Goal: Transaction & Acquisition: Purchase product/service

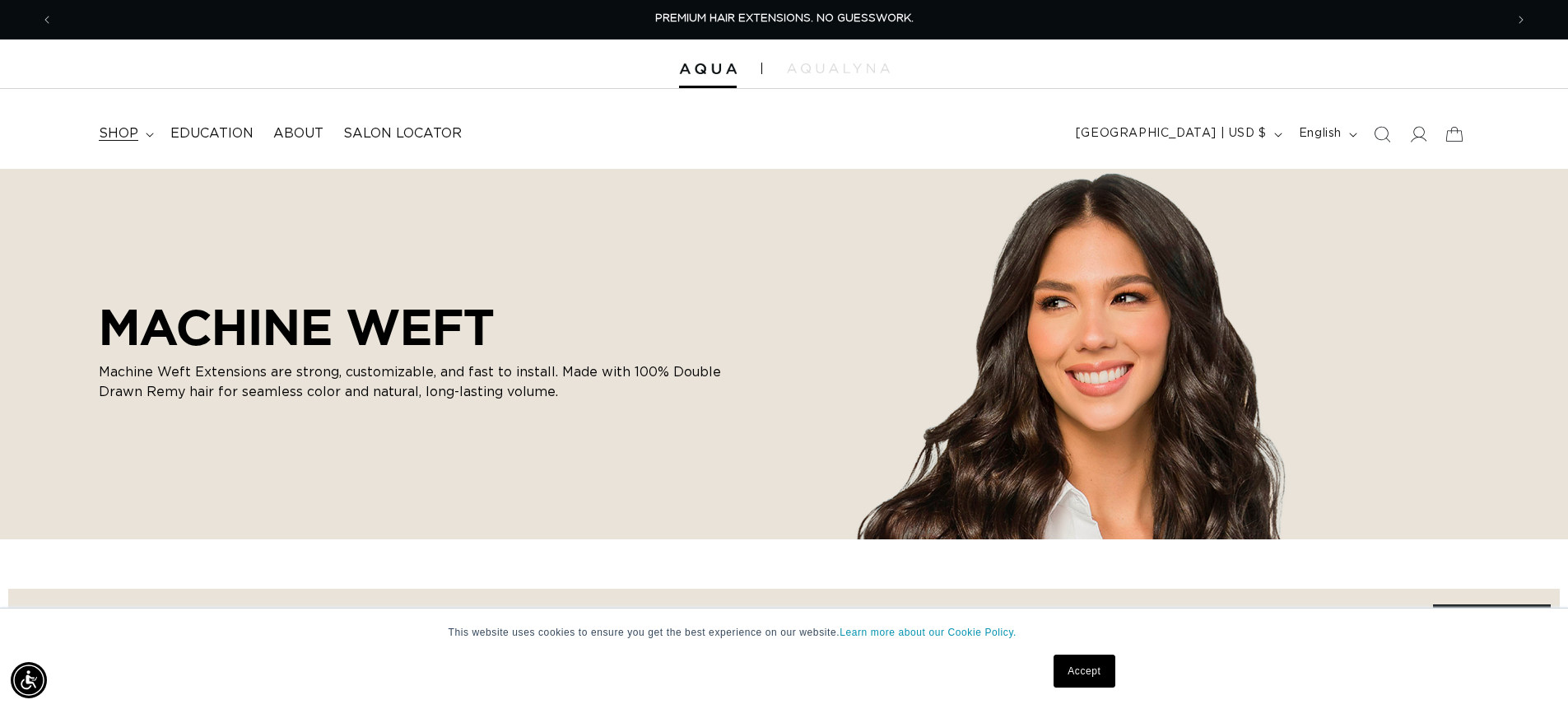
click at [139, 133] on summary "shop" at bounding box center [125, 133] width 72 height 37
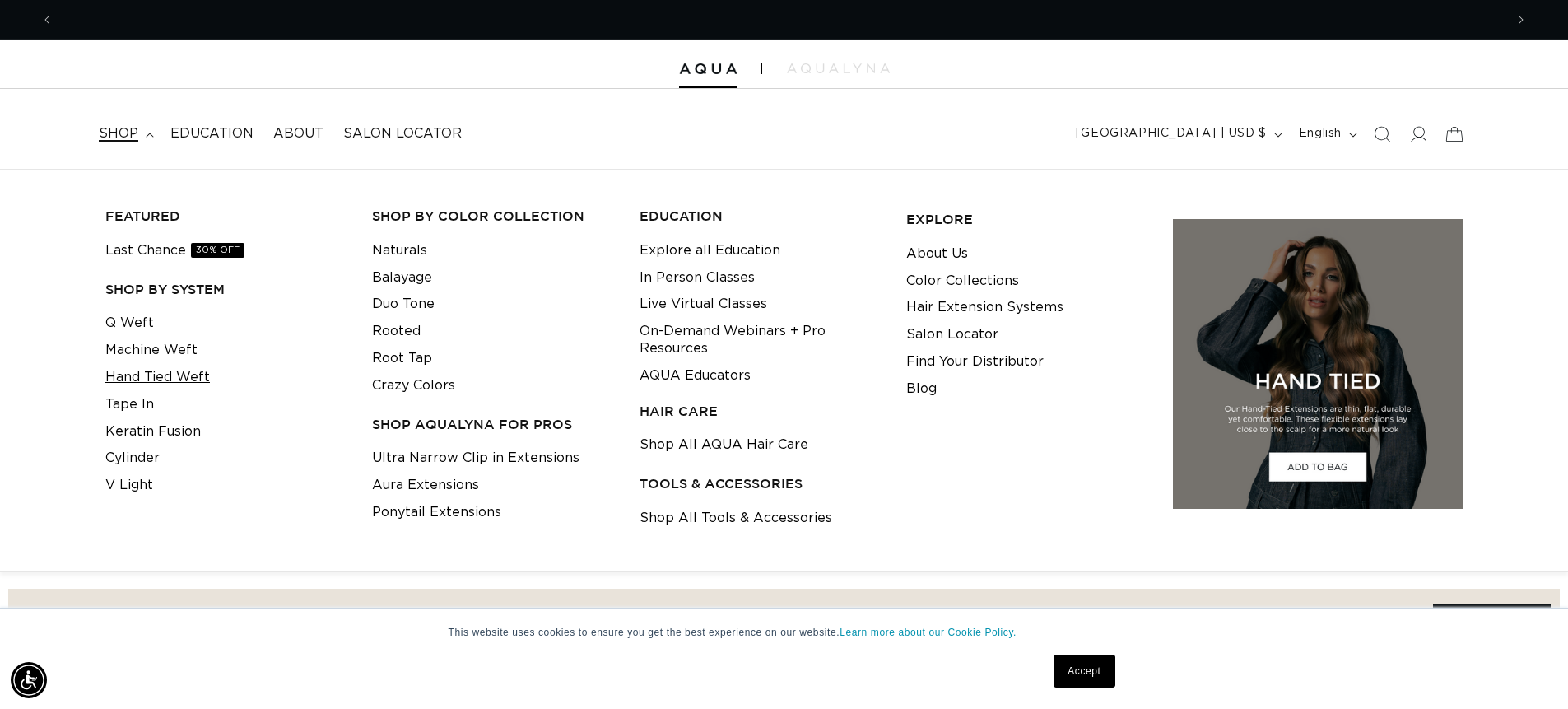
scroll to position [0, 2903]
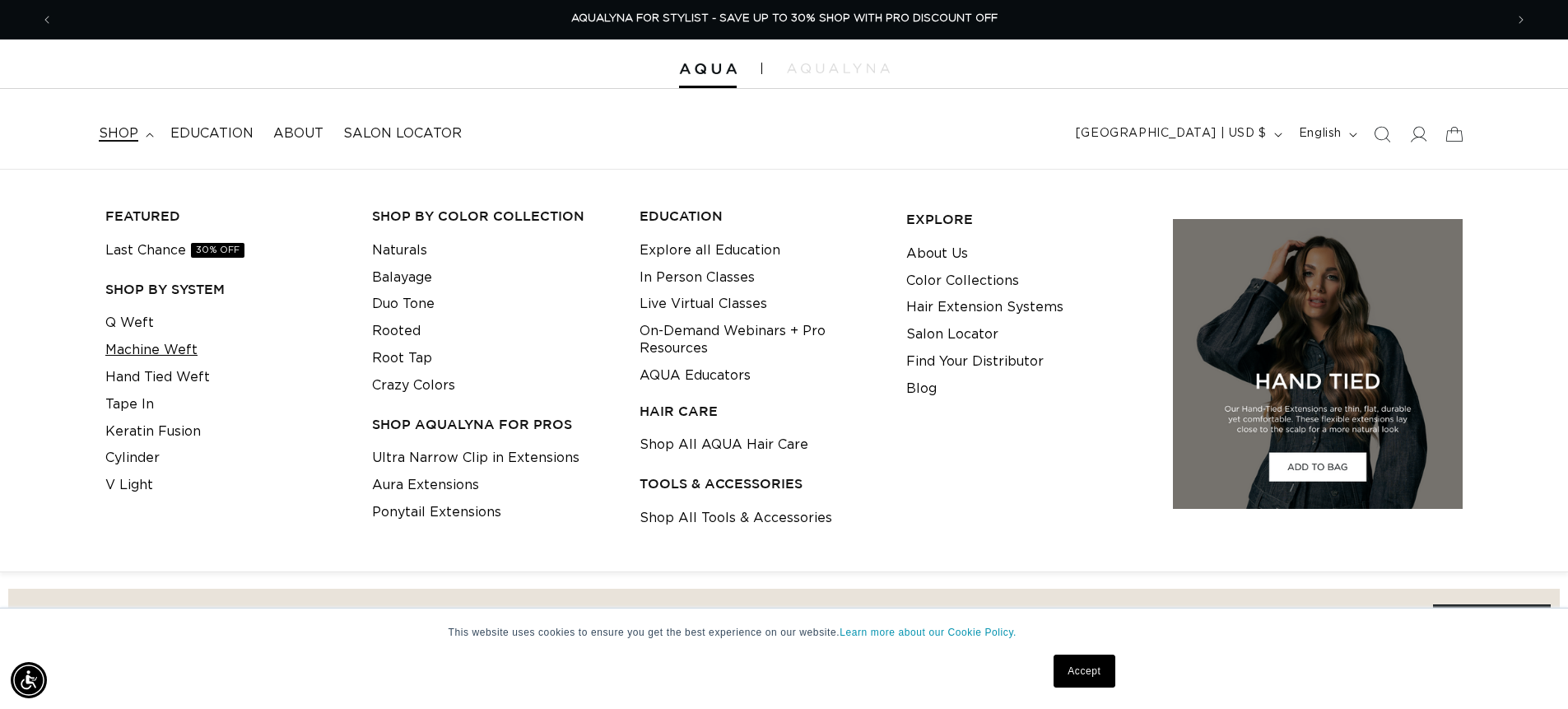
click at [164, 345] on link "Machine Weft" at bounding box center [151, 350] width 92 height 27
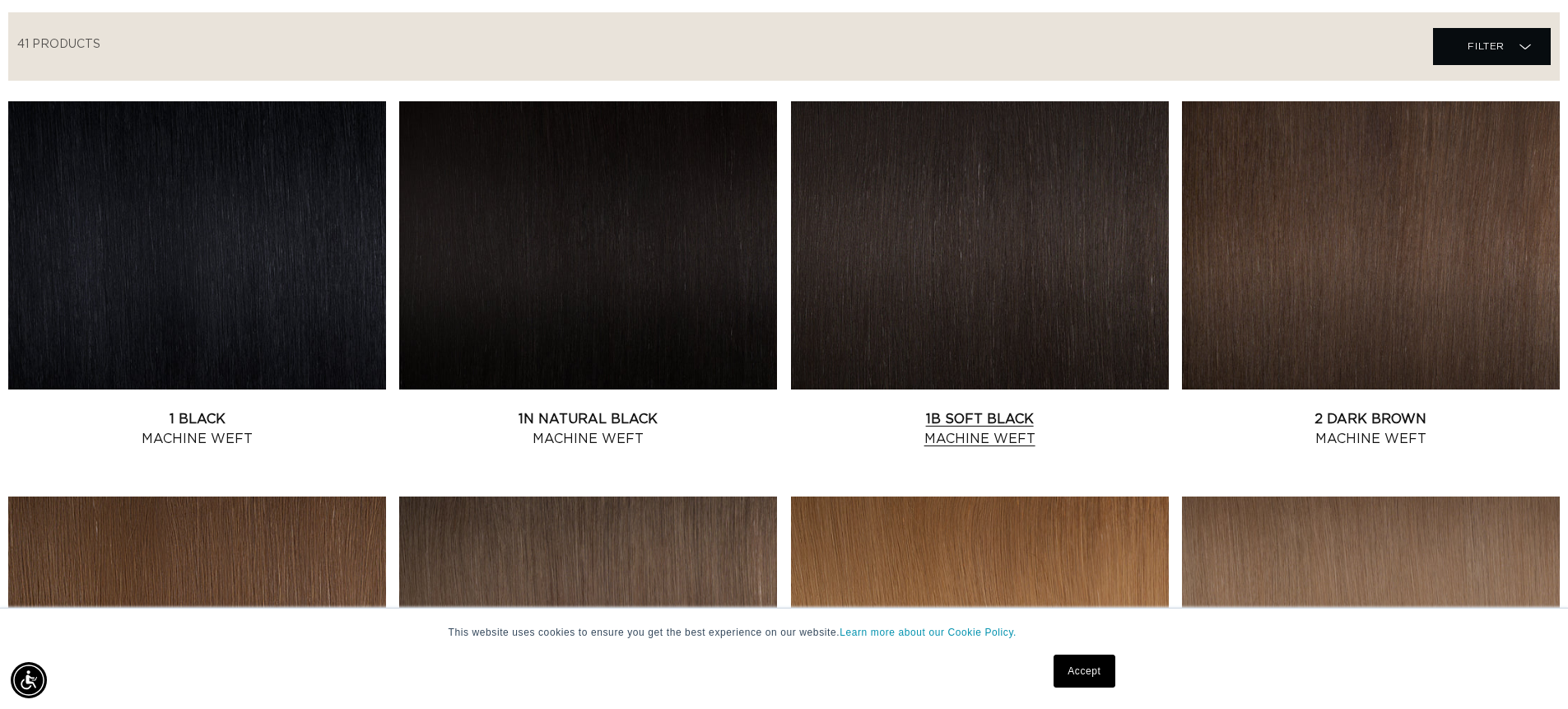
scroll to position [0, 1451]
click at [966, 424] on link "1B Soft Black Machine Weft" at bounding box center [979, 429] width 377 height 40
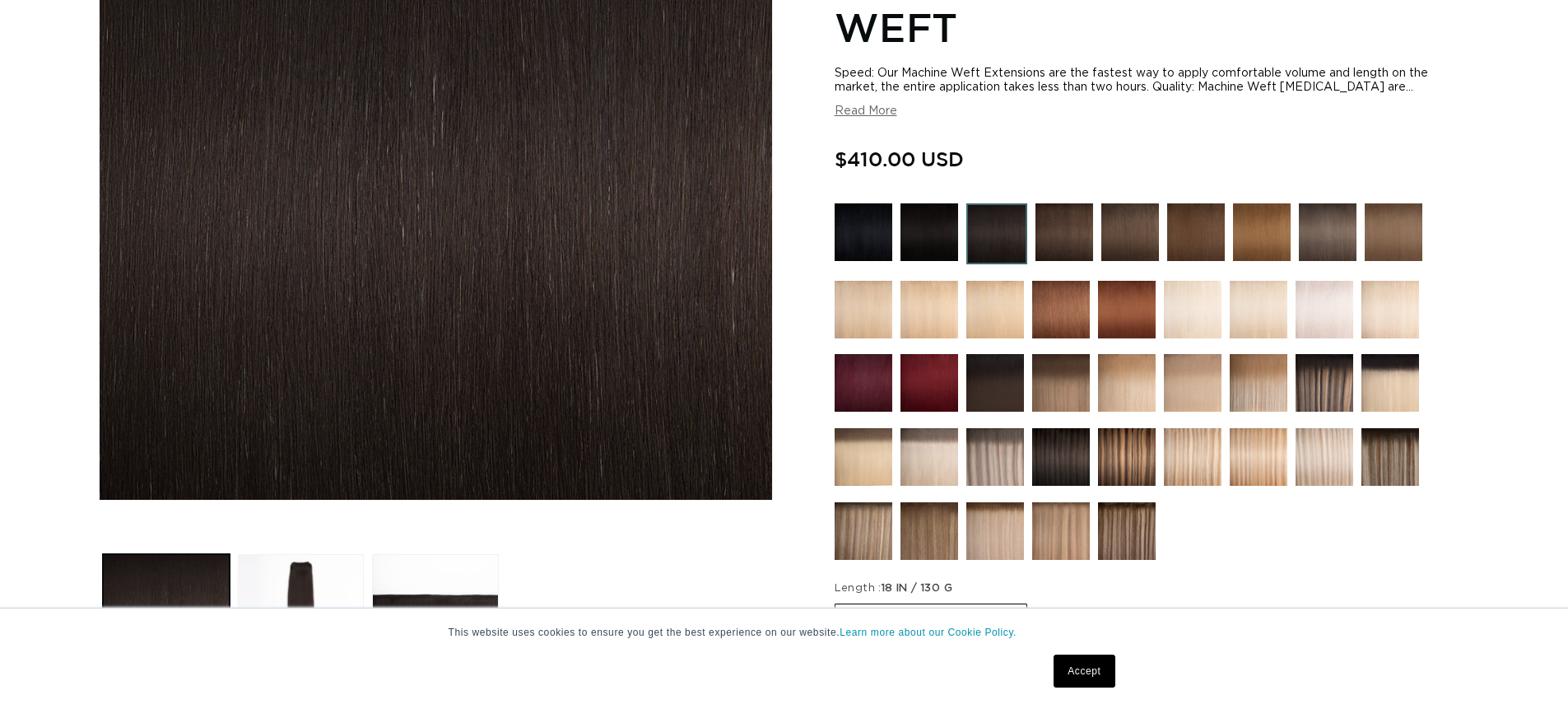
scroll to position [412, 0]
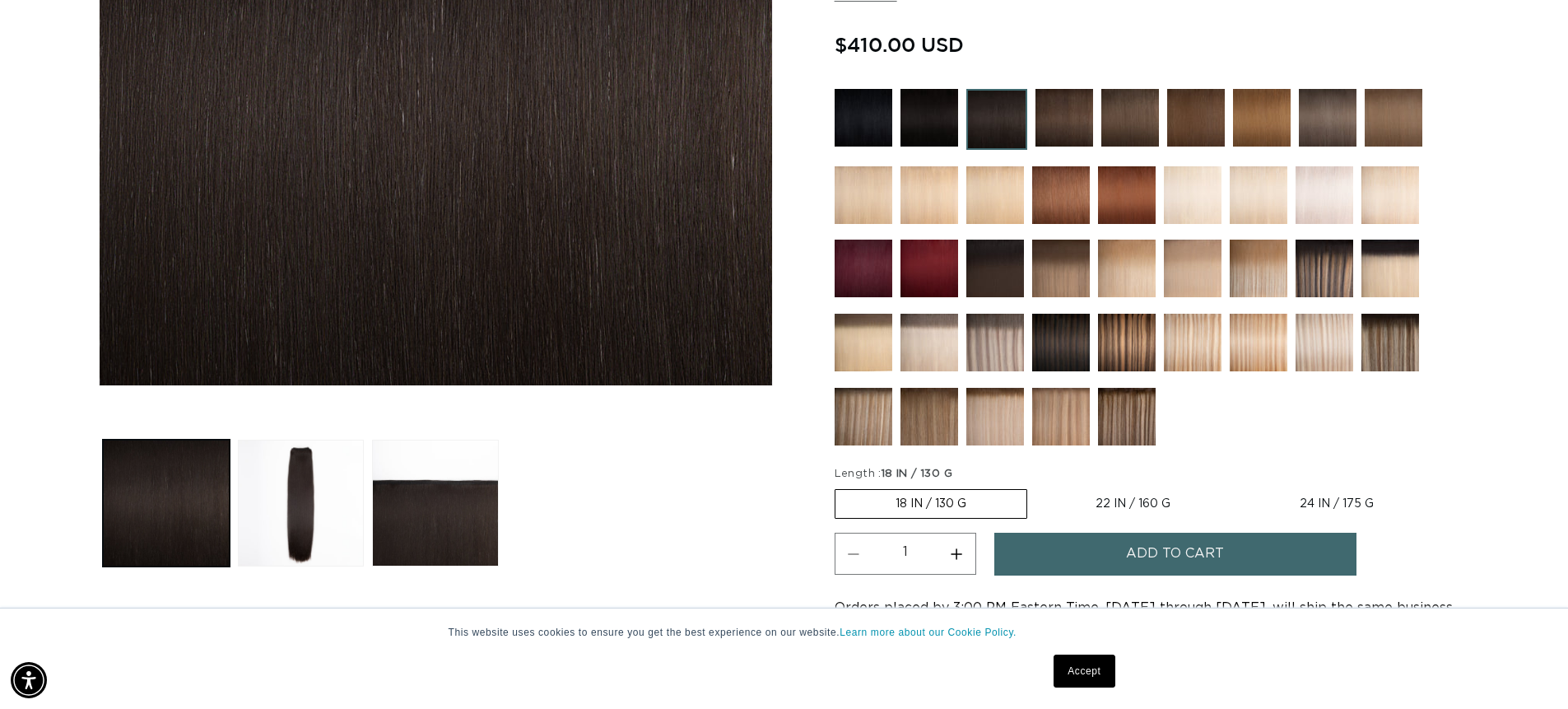
click at [1070, 658] on link "Accept" at bounding box center [1084, 670] width 61 height 33
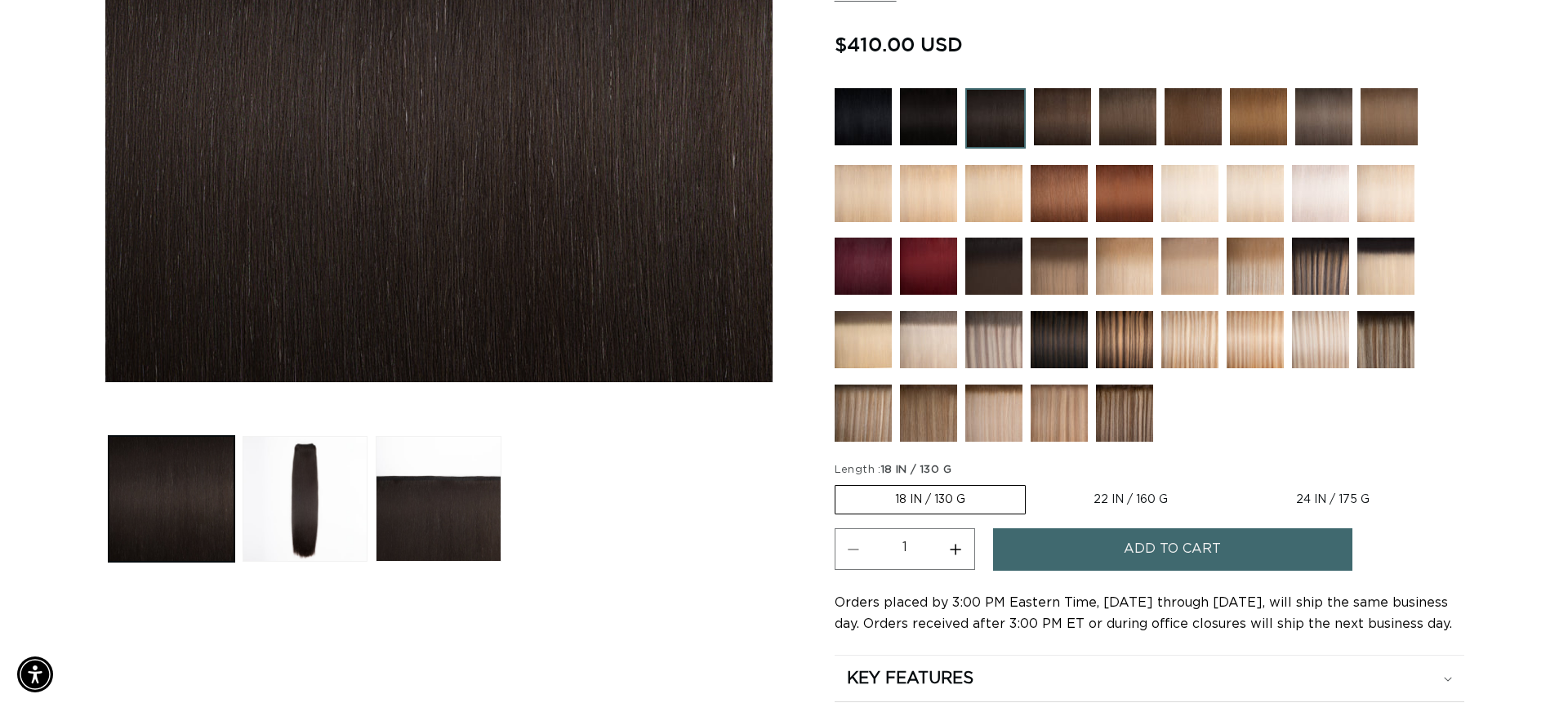
scroll to position [0, 1440]
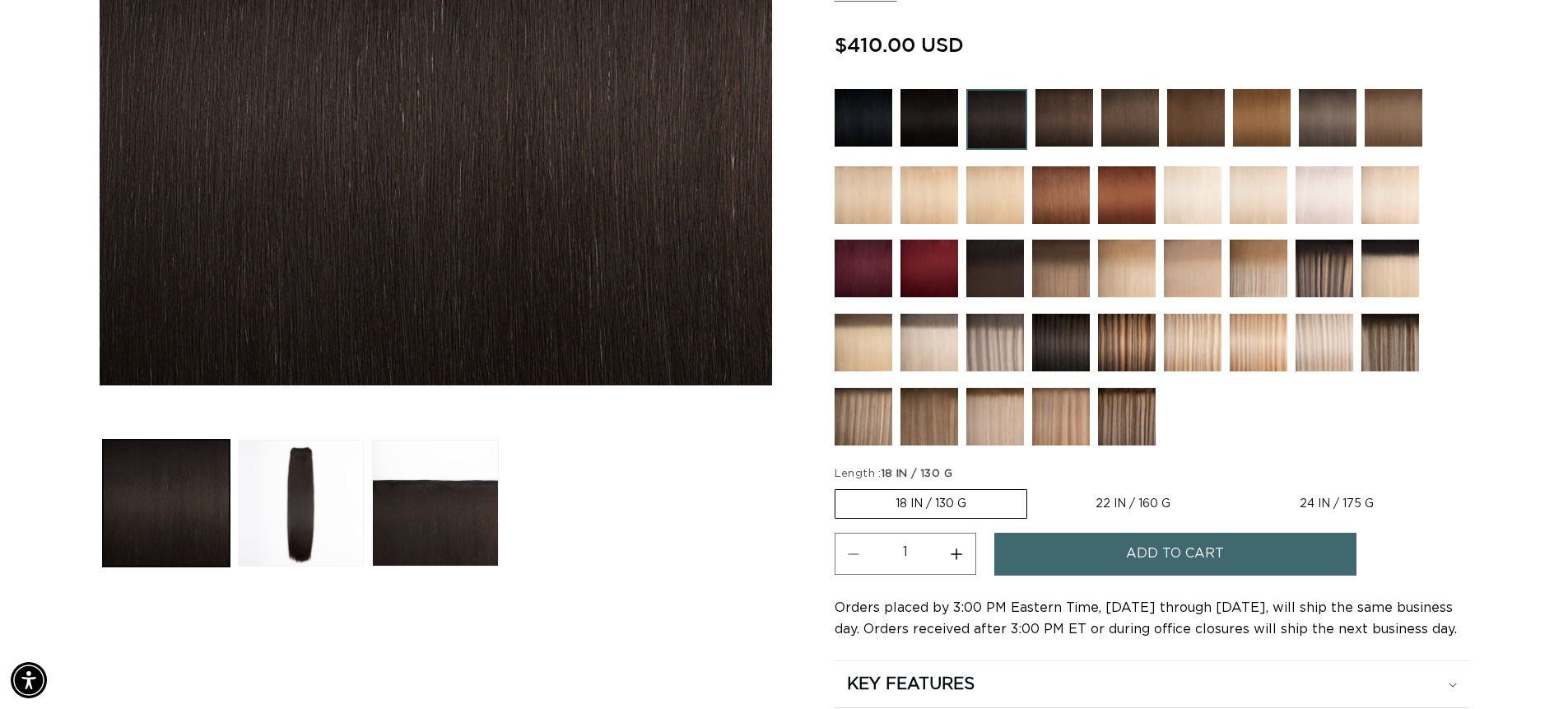
click at [1107, 553] on button "Add to cart" at bounding box center [1176, 553] width 362 height 42
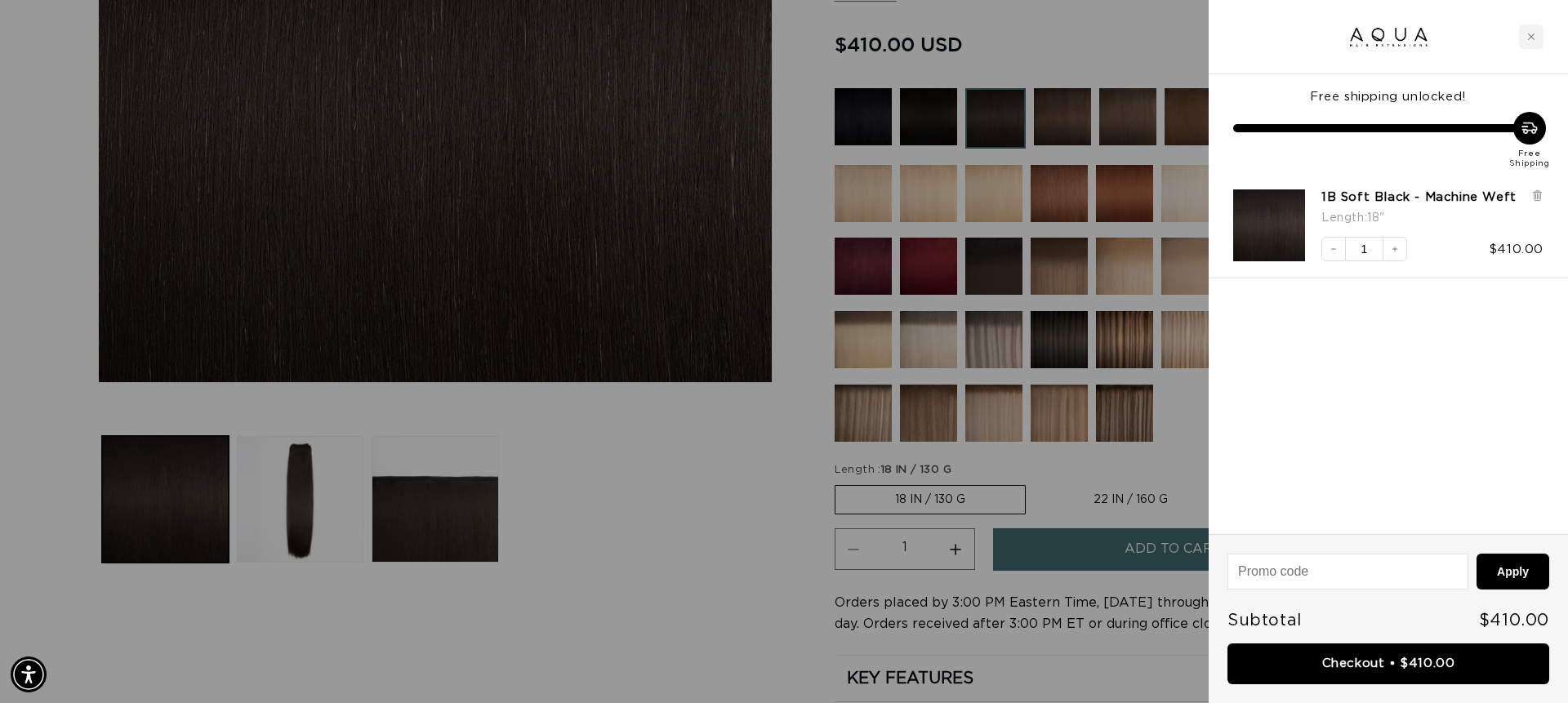
scroll to position [0, 2904]
click at [1314, 670] on link "Checkout • $410.00" at bounding box center [1388, 664] width 322 height 41
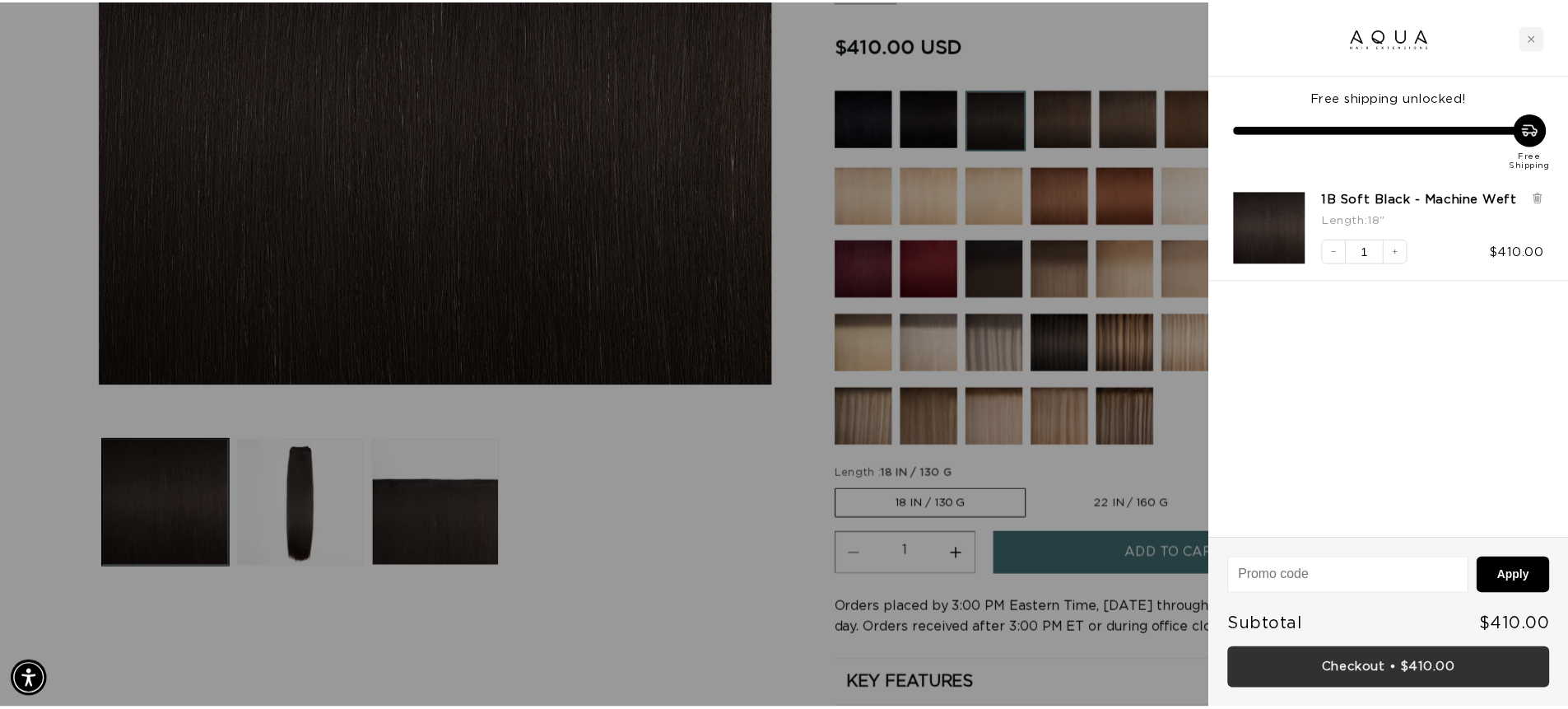
scroll to position [0, 1464]
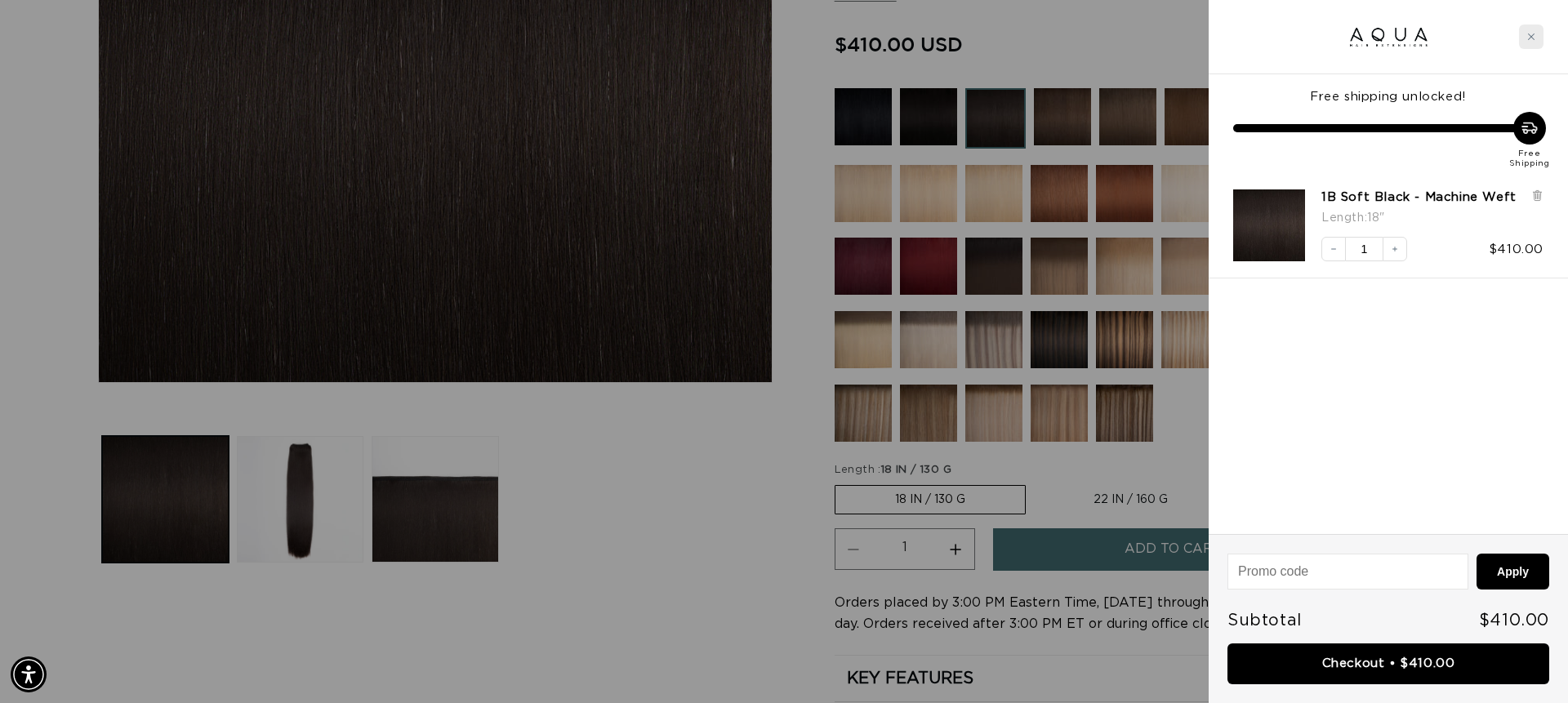
click at [1533, 39] on icon "Close cart" at bounding box center [1530, 36] width 8 height 8
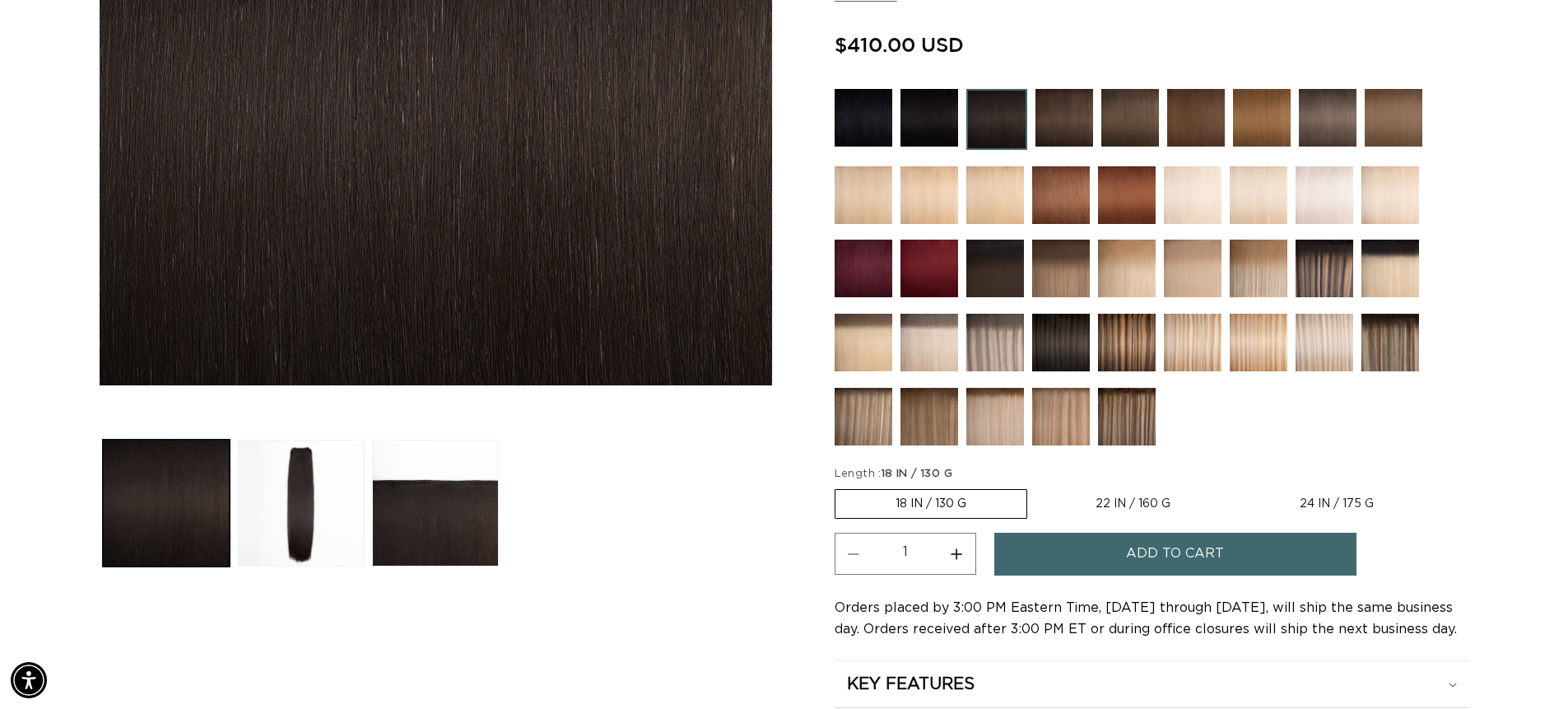
scroll to position [0, 1451]
click at [1149, 502] on label "22 IN / 160 G Variant sold out or unavailable" at bounding box center [1132, 504] width 195 height 28
click at [1036, 486] on input "22 IN / 160 G Variant sold out or unavailable" at bounding box center [1035, 485] width 1 height 1
radio input "true"
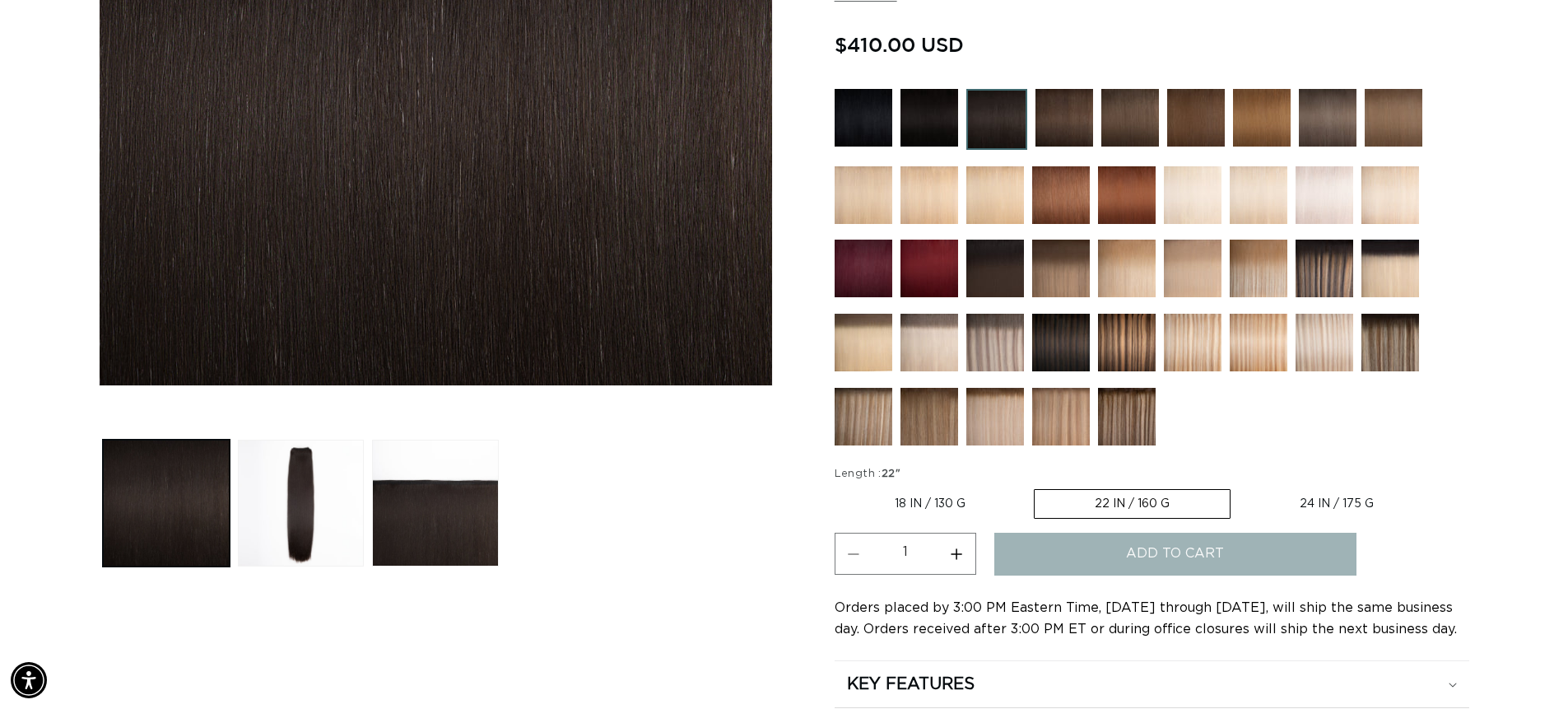
scroll to position [0, 2903]
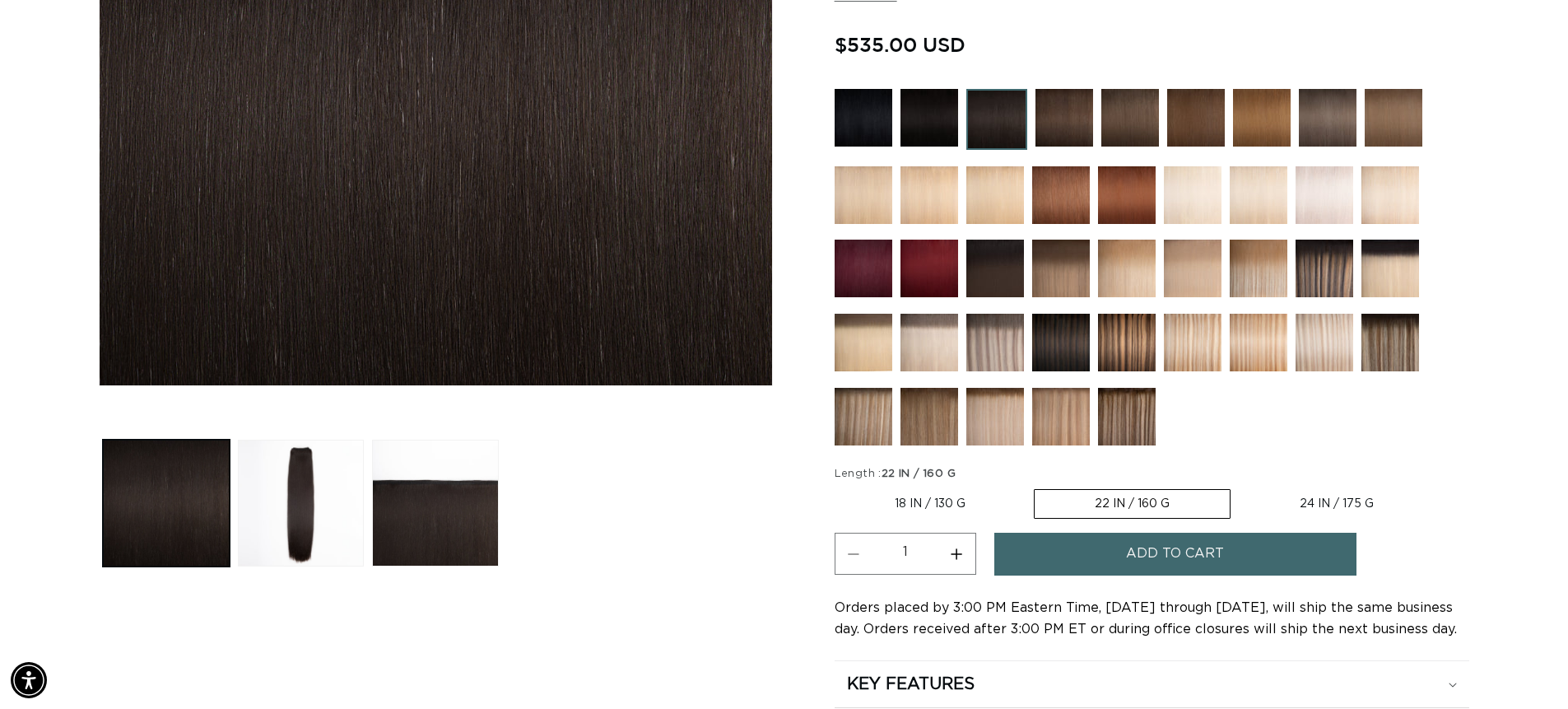
click at [939, 514] on label "18 IN / 130 G Variant sold out or unavailable" at bounding box center [930, 504] width 191 height 28
click at [840, 486] on input "18 IN / 130 G Variant sold out or unavailable" at bounding box center [839, 485] width 1 height 1
radio input "true"
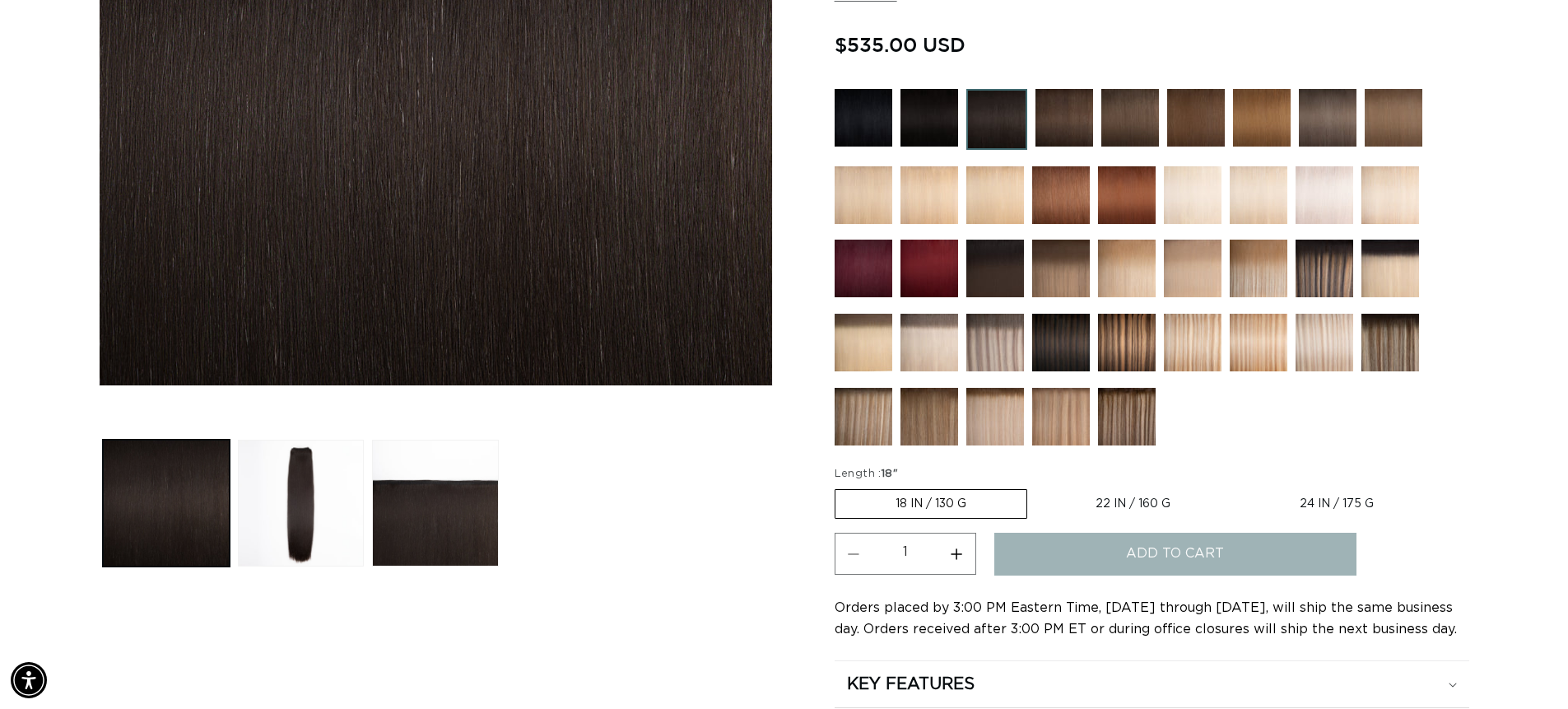
scroll to position [0, 1451]
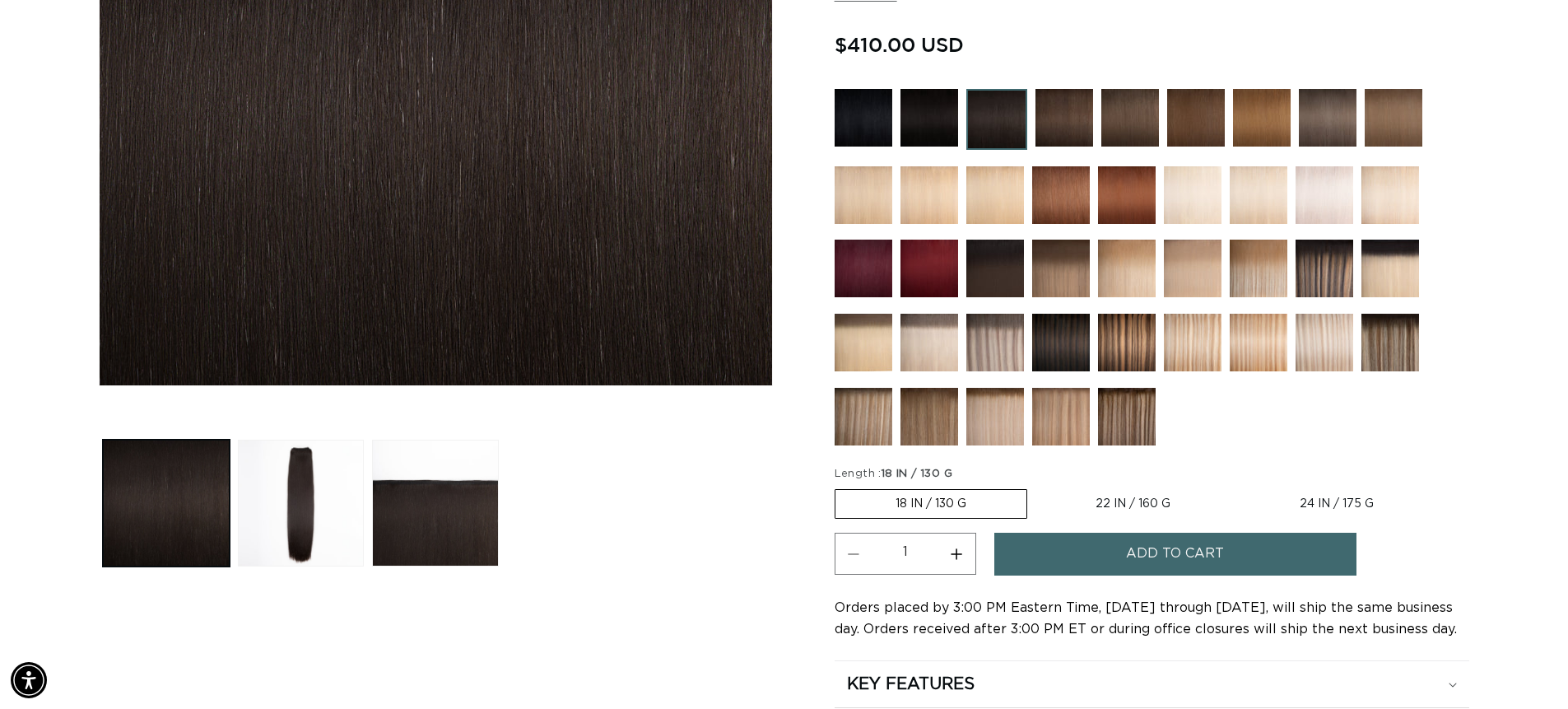
scroll to position [0, 2903]
click at [1147, 511] on label "22 IN / 160 G Variant sold out or unavailable" at bounding box center [1132, 504] width 195 height 28
click at [1036, 486] on input "22 IN / 160 G Variant sold out or unavailable" at bounding box center [1035, 485] width 1 height 1
radio input "true"
click at [1238, 545] on button "Add to cart" at bounding box center [1176, 553] width 362 height 42
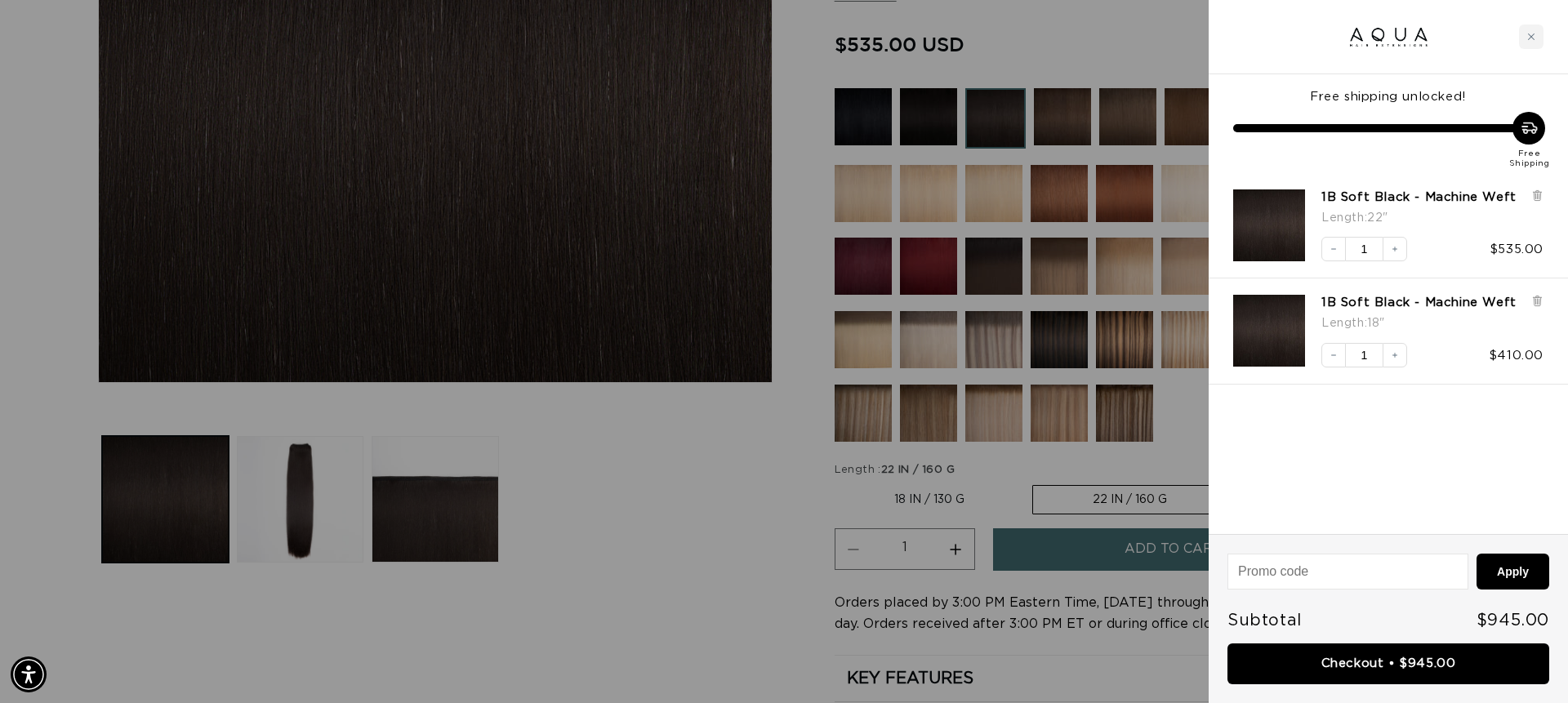
scroll to position [0, 2904]
click at [1337, 358] on icon "Decrease quantity" at bounding box center [1333, 354] width 10 height 10
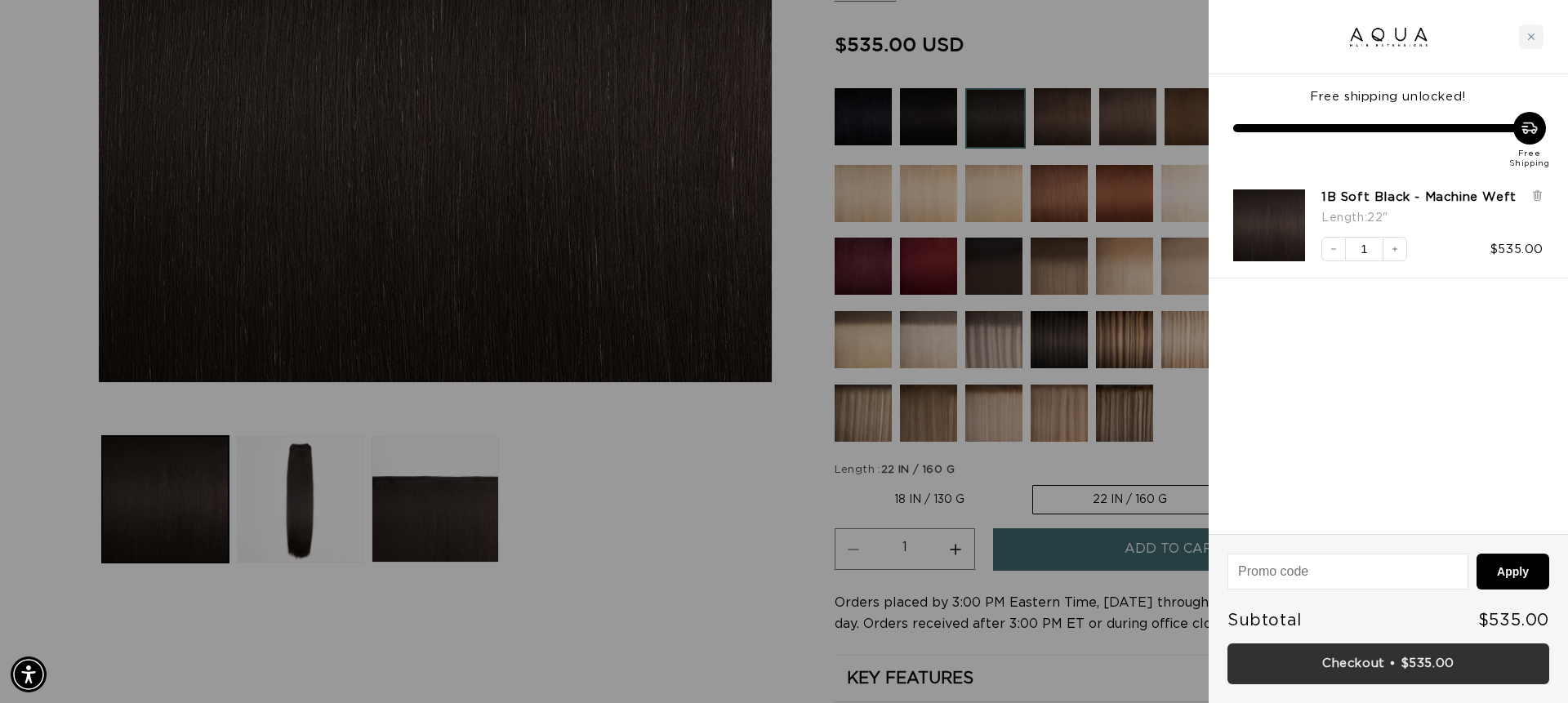
scroll to position [0, 0]
click at [1355, 661] on link "Checkout • $535.00" at bounding box center [1388, 664] width 322 height 41
